Goal: Information Seeking & Learning: Check status

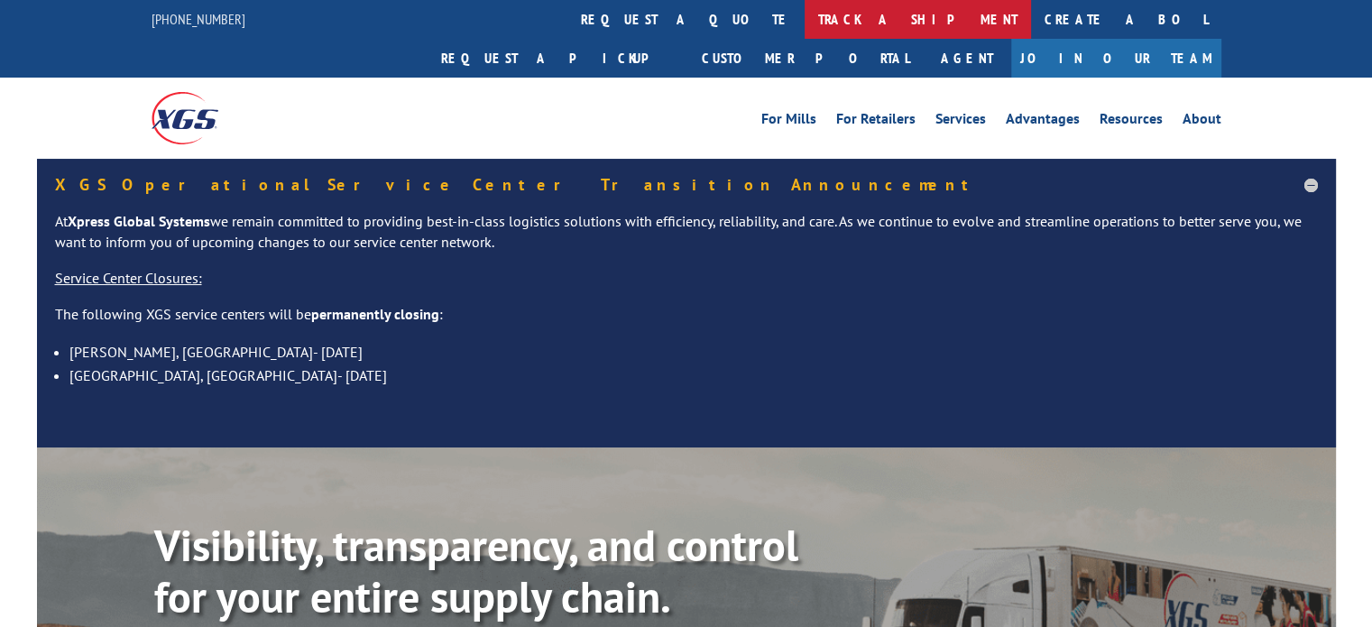
click at [805, 18] on link "track a shipment" at bounding box center [918, 19] width 226 height 39
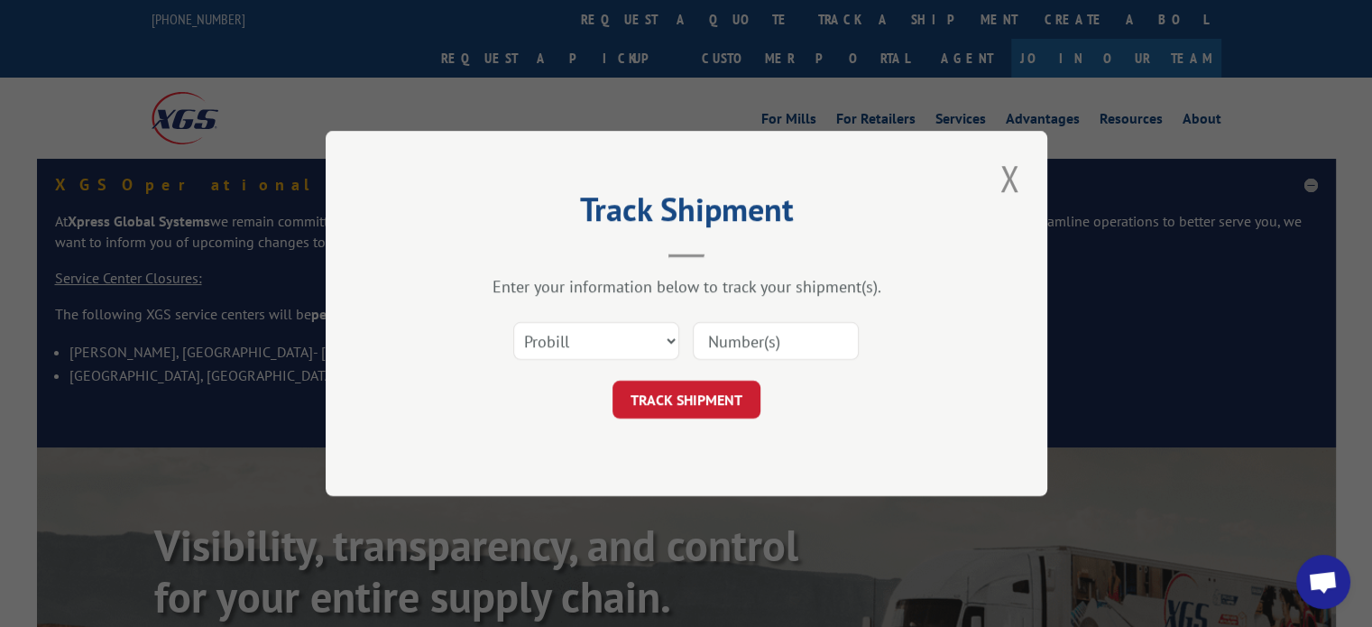
click at [721, 331] on input at bounding box center [776, 341] width 166 height 38
paste input "17514054"
type input "17514054"
click at [686, 374] on form "Select category... Probill BOL PO 17514054 TRACK SHIPMENT" at bounding box center [686, 364] width 541 height 107
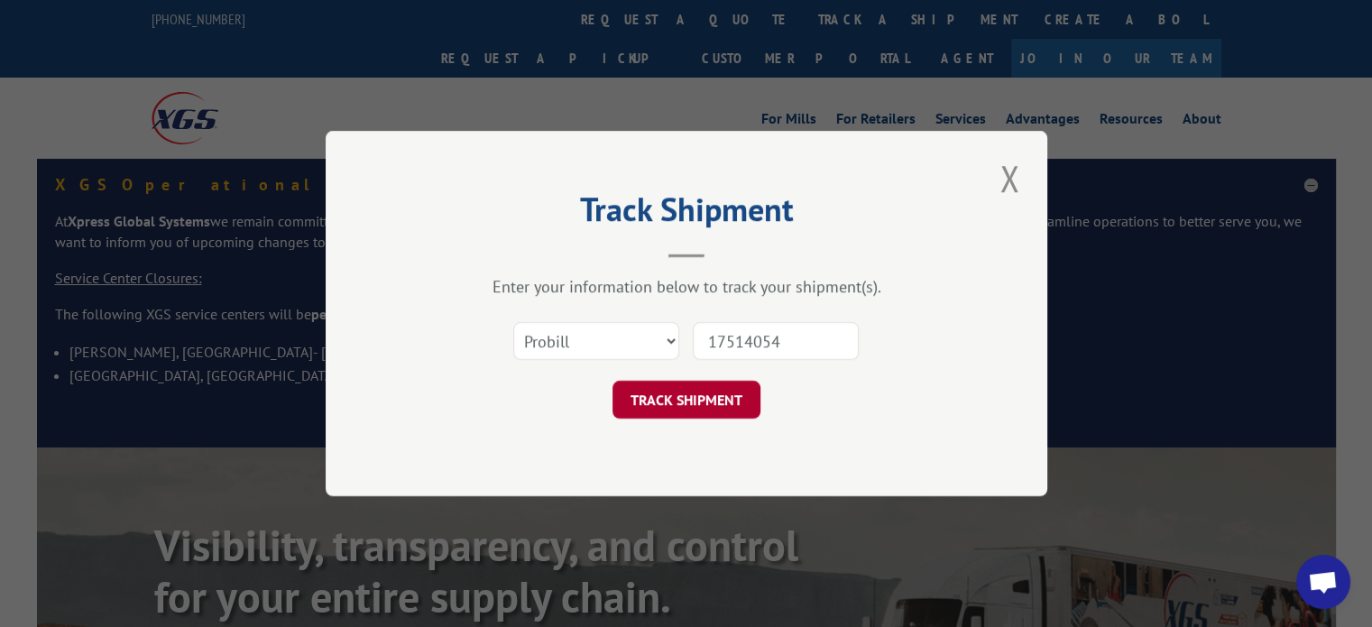
click at [689, 392] on button "TRACK SHIPMENT" at bounding box center [687, 400] width 148 height 38
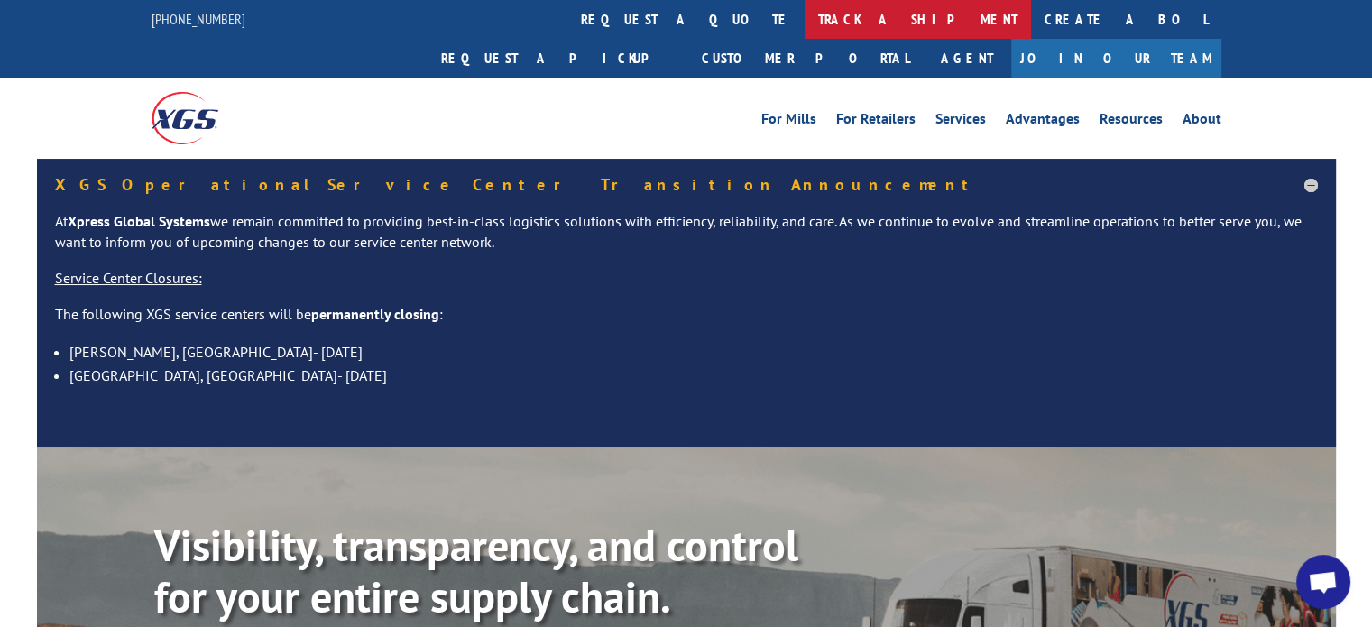
click at [805, 23] on link "track a shipment" at bounding box center [918, 19] width 226 height 39
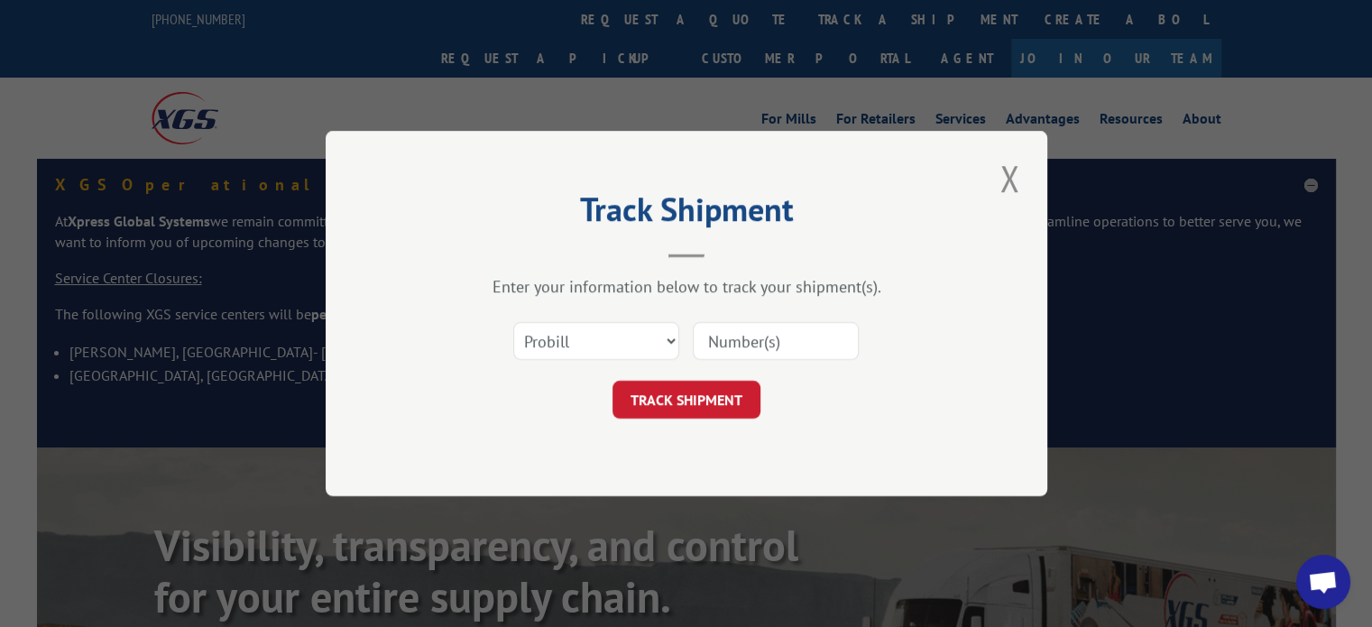
click at [765, 342] on input at bounding box center [776, 341] width 166 height 38
paste input "17508451"
type input "17508451"
click at [686, 399] on button "TRACK SHIPMENT" at bounding box center [687, 400] width 148 height 38
